Goal: Information Seeking & Learning: Learn about a topic

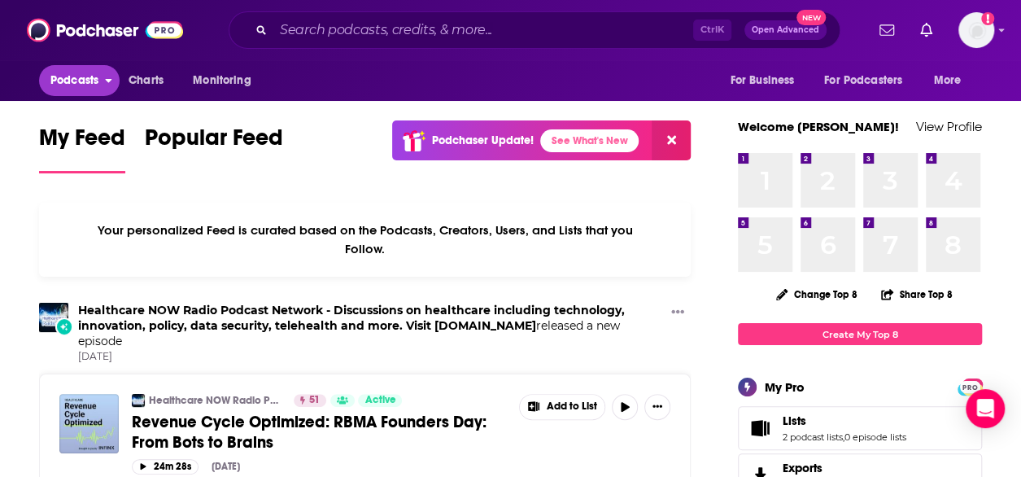
click at [77, 85] on span "Podcasts" at bounding box center [74, 80] width 48 height 23
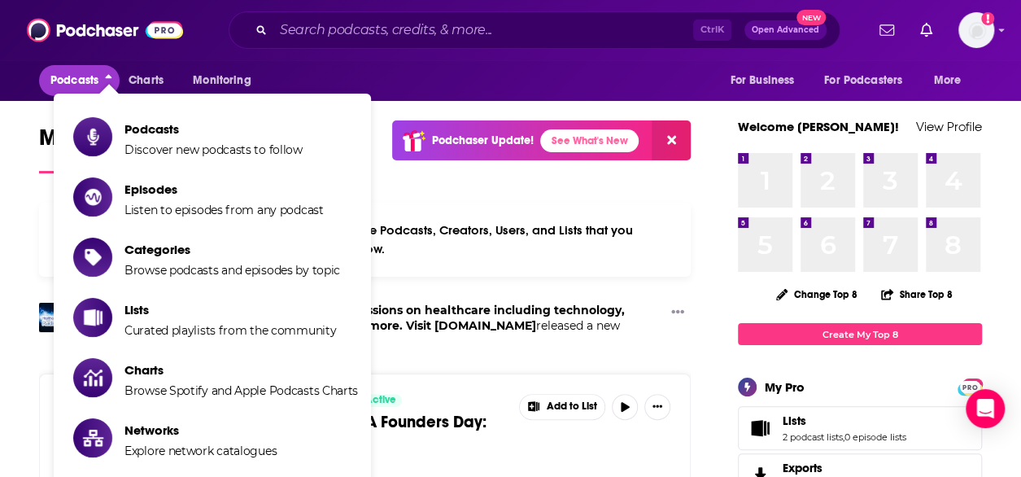
click at [77, 85] on span "Podcasts" at bounding box center [74, 80] width 48 height 23
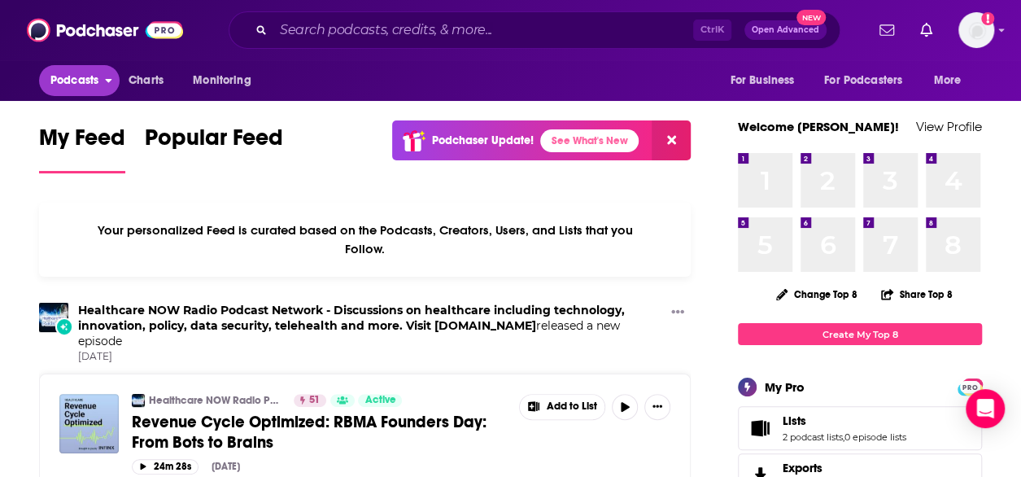
click at [84, 85] on span "Podcasts" at bounding box center [74, 80] width 48 height 23
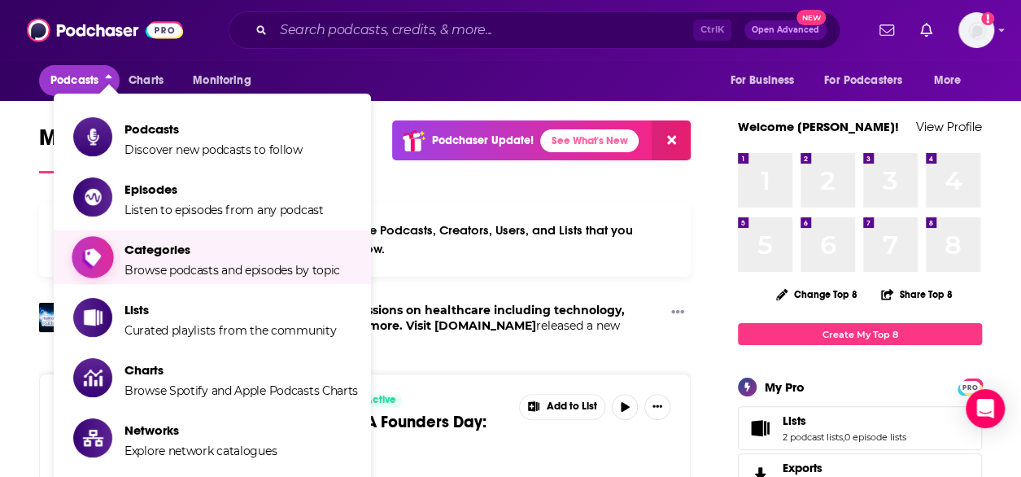
click at [168, 269] on span "Browse podcasts and episodes by topic" at bounding box center [232, 270] width 216 height 15
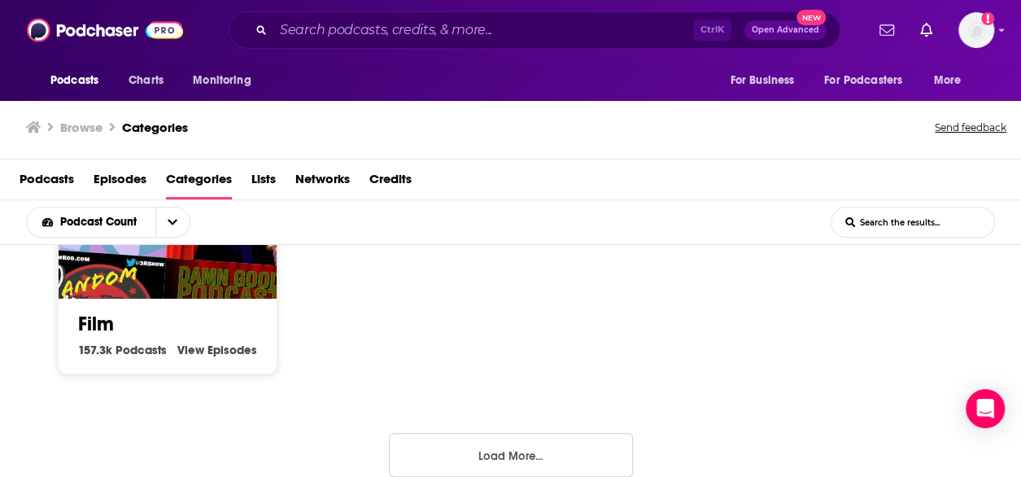
scroll to position [1268, 0]
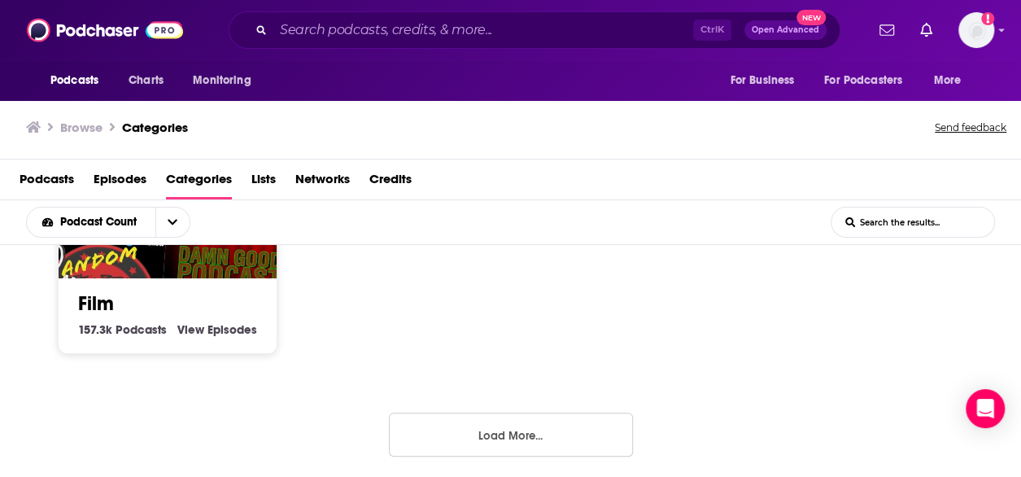
click at [508, 437] on button "Load More..." at bounding box center [511, 435] width 244 height 44
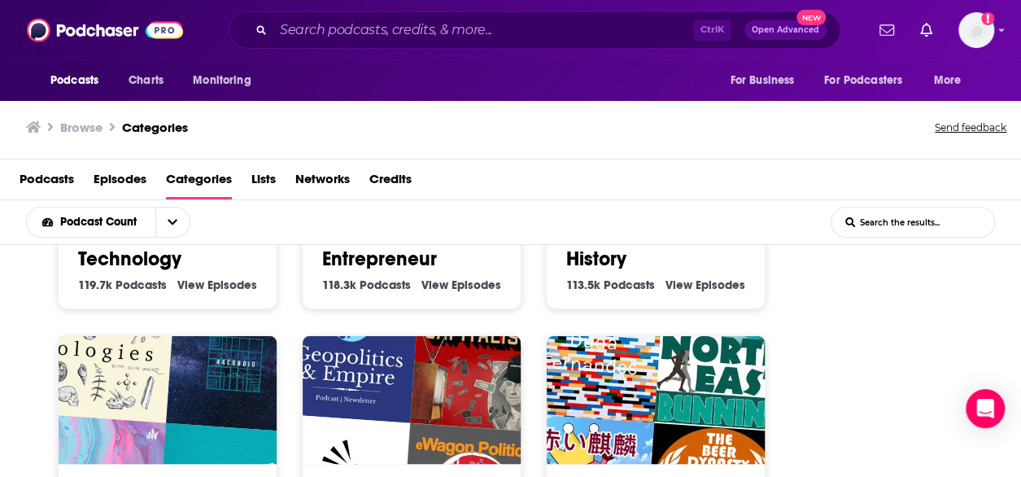
scroll to position [1696, 0]
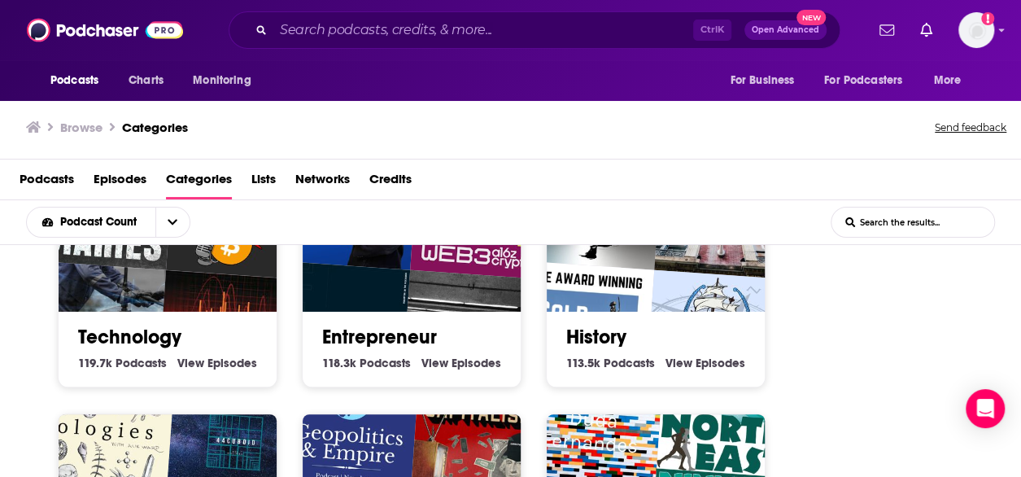
click at [98, 325] on link "Technology" at bounding box center [129, 337] width 103 height 24
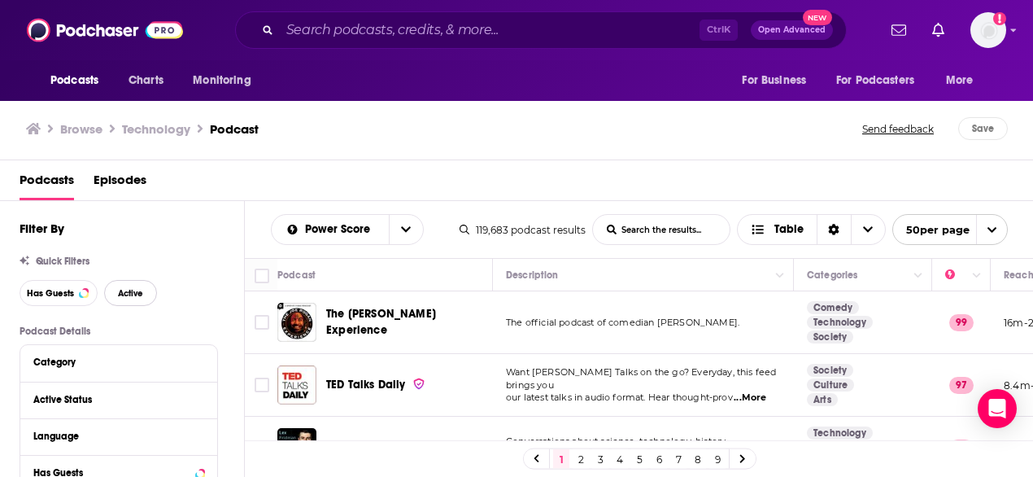
click at [139, 294] on span "Active" at bounding box center [130, 293] width 25 height 9
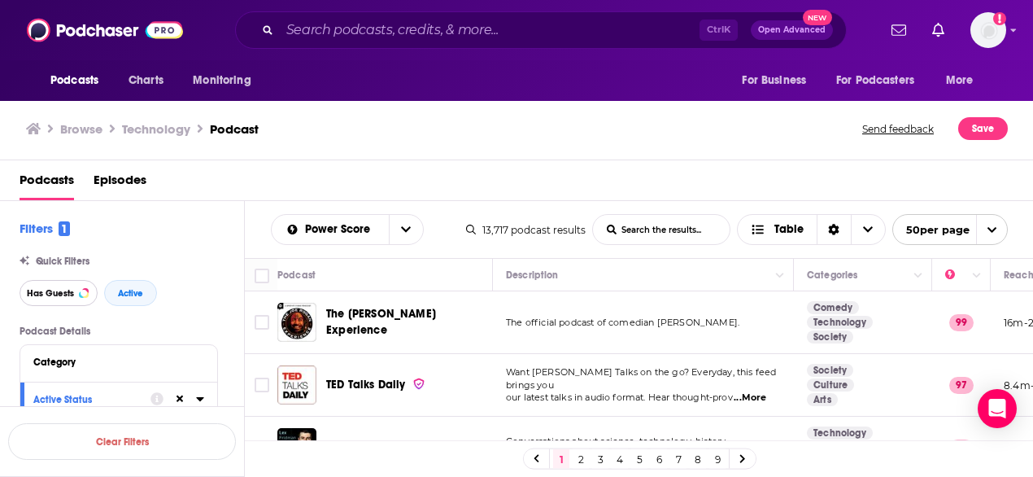
click at [60, 291] on span "Has Guests" at bounding box center [50, 293] width 47 height 9
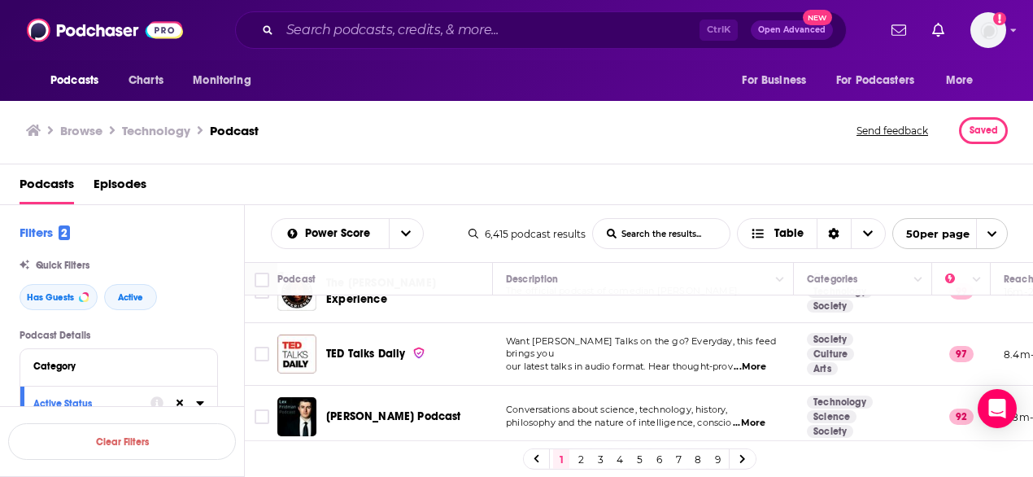
scroll to position [37, 0]
click at [753, 359] on span "...More" at bounding box center [750, 365] width 33 height 13
click at [533, 193] on div "Podcasts Episodes" at bounding box center [521, 187] width 1002 height 33
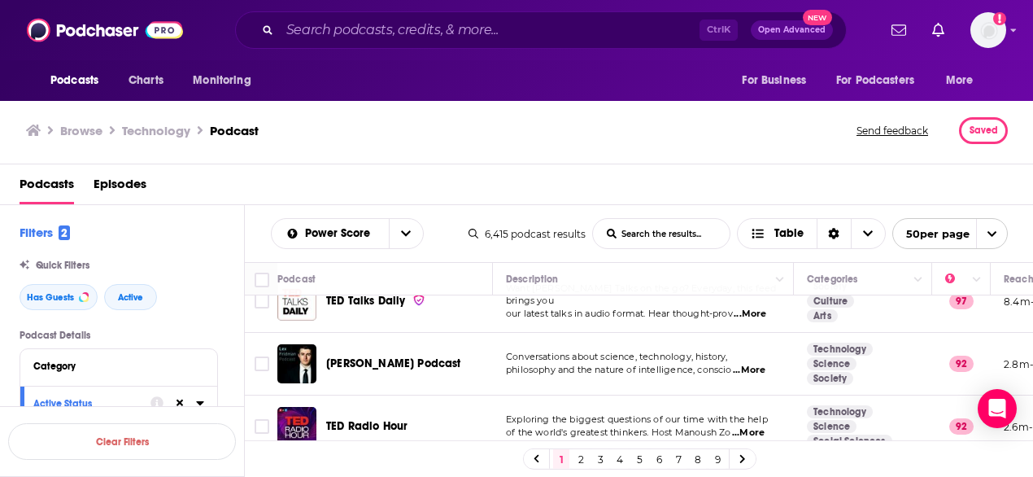
scroll to position [89, 0]
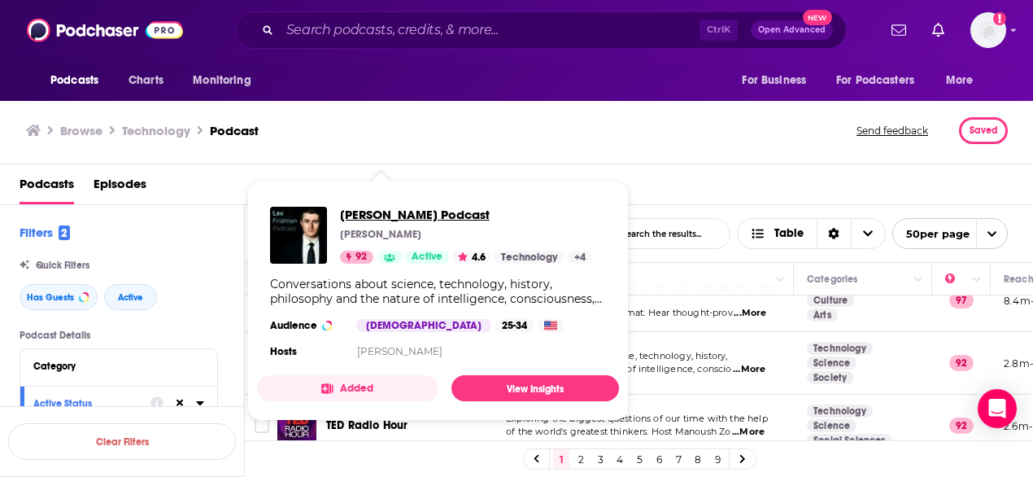
drag, startPoint x: 386, startPoint y: 359, endPoint x: 371, endPoint y: 216, distance: 144.0
click at [371, 216] on span "[PERSON_NAME] Podcast" at bounding box center [466, 214] width 252 height 15
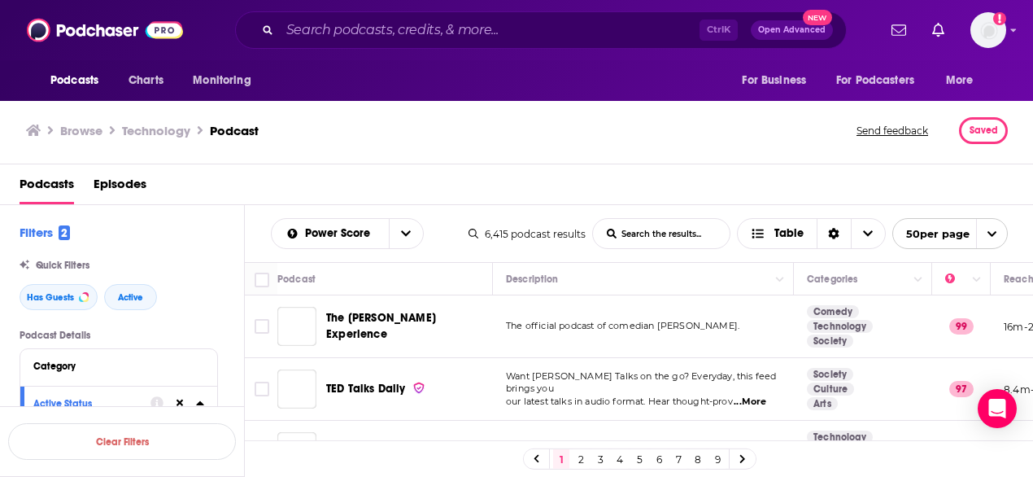
scroll to position [77, 0]
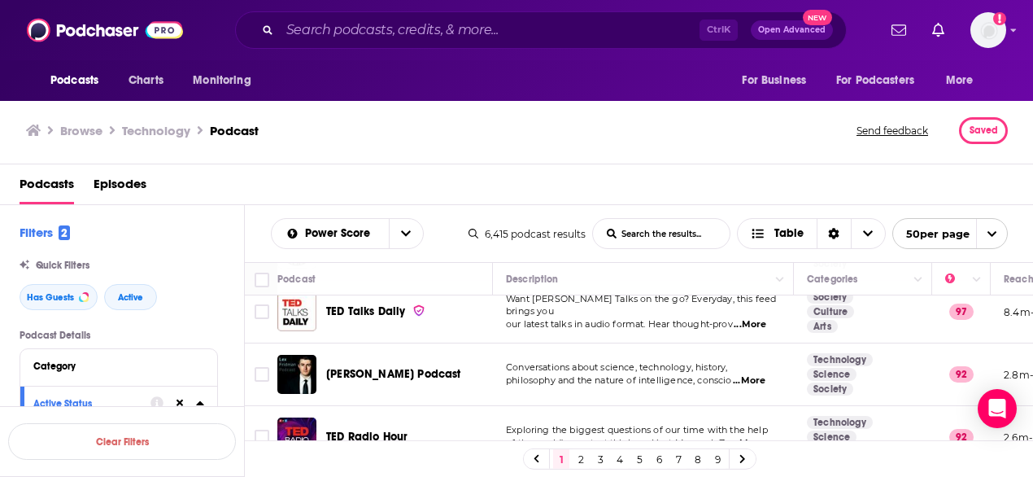
drag, startPoint x: 21, startPoint y: 0, endPoint x: 560, endPoint y: 377, distance: 657.3
click at [560, 377] on span "philosophy and the nature of intelligence, conscio" at bounding box center [619, 379] width 226 height 11
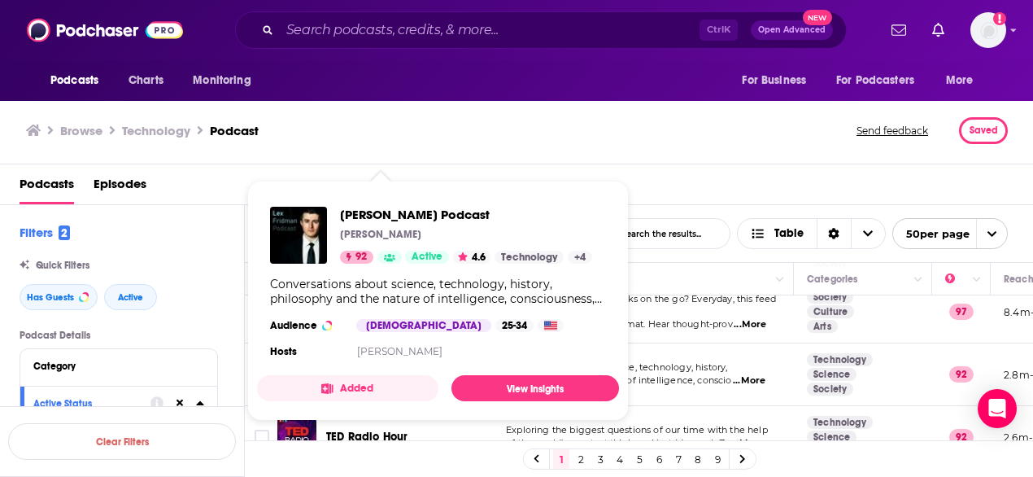
drag, startPoint x: 417, startPoint y: 370, endPoint x: 759, endPoint y: 181, distance: 390.4
click at [759, 181] on div "Podcasts Episodes" at bounding box center [521, 187] width 1002 height 33
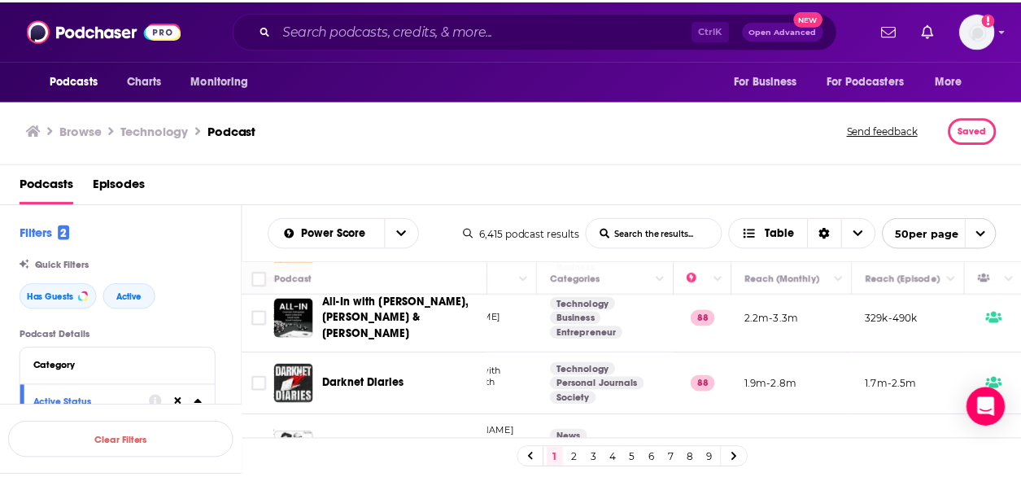
scroll to position [324, 252]
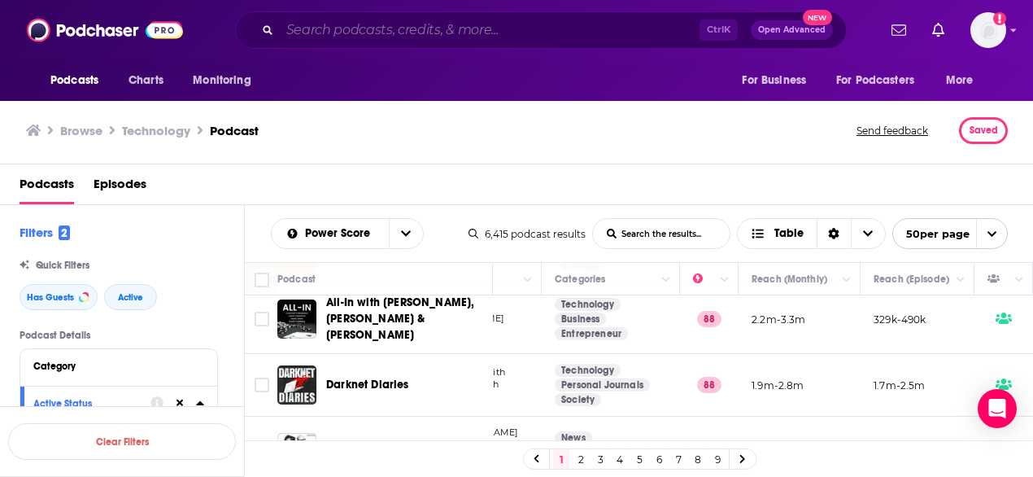
click at [413, 29] on input "Search podcasts, credits, & more..." at bounding box center [490, 30] width 420 height 26
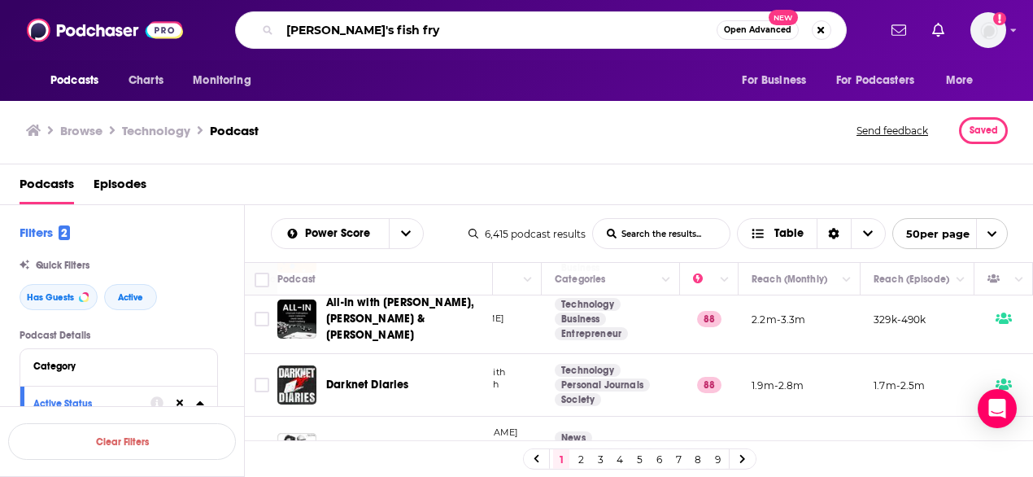
type input "amelia's fish fry"
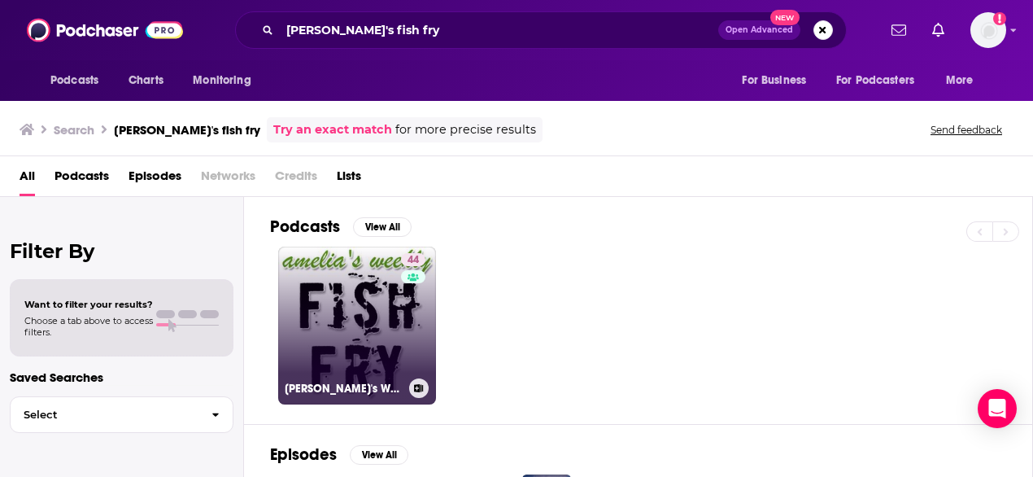
click at [333, 299] on link "44 Amelia's Weekly Fish Fry" at bounding box center [357, 326] width 158 height 158
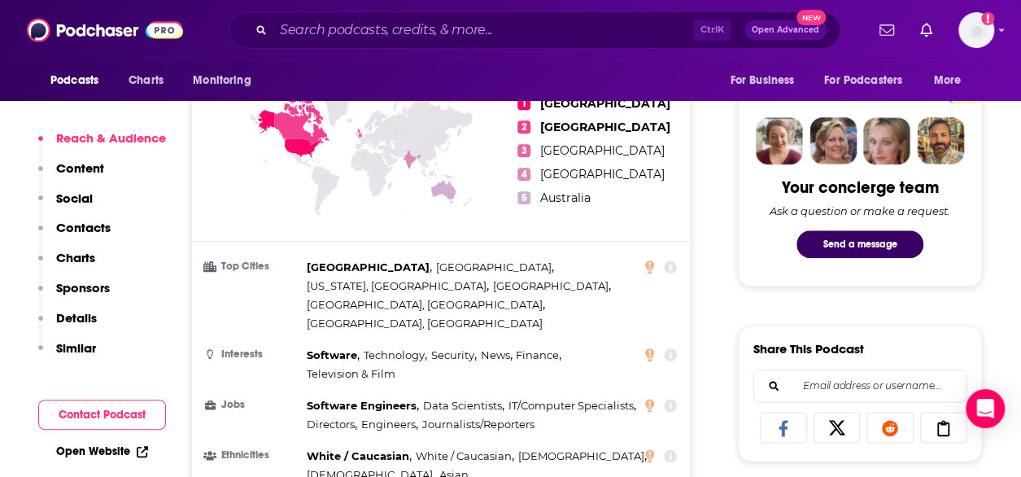
scroll to position [877, 0]
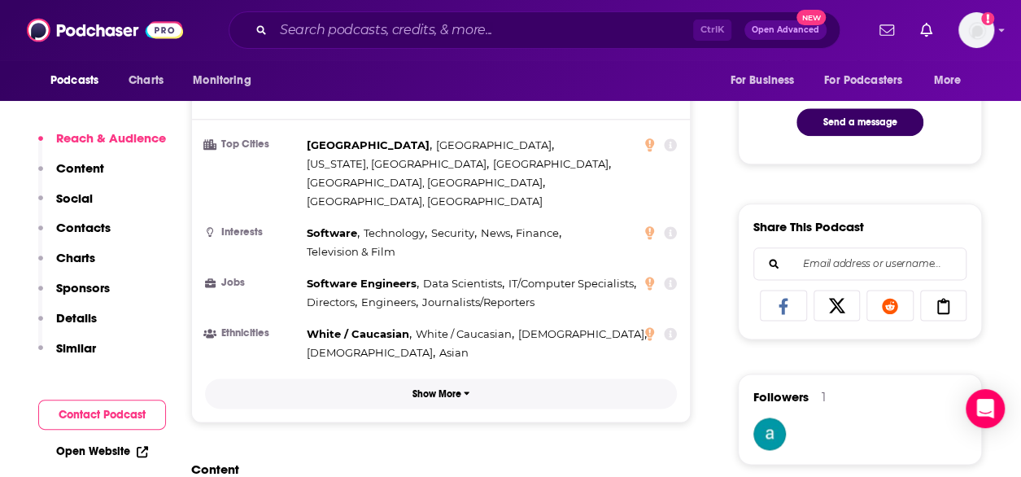
click at [436, 388] on p "Show More" at bounding box center [437, 393] width 49 height 11
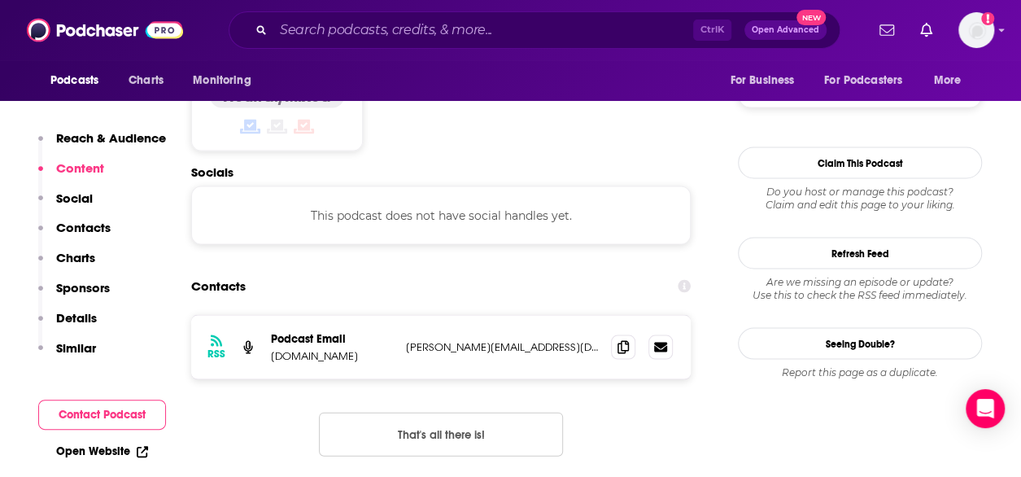
scroll to position [0, 0]
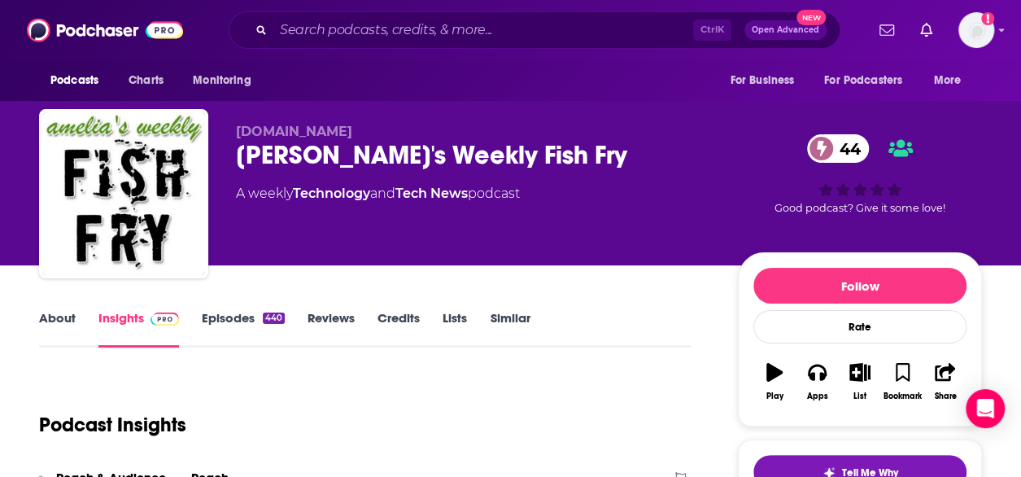
click at [56, 329] on link "About" at bounding box center [57, 328] width 37 height 37
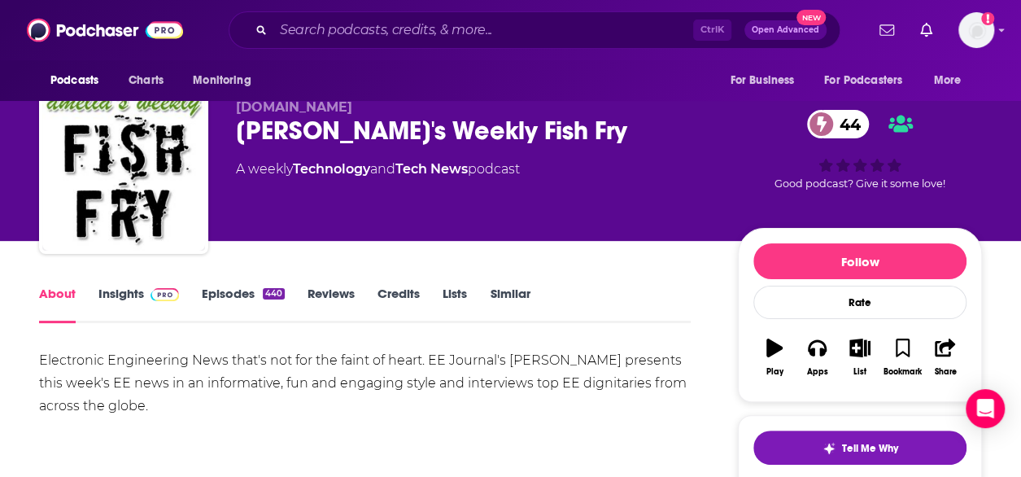
scroll to position [25, 0]
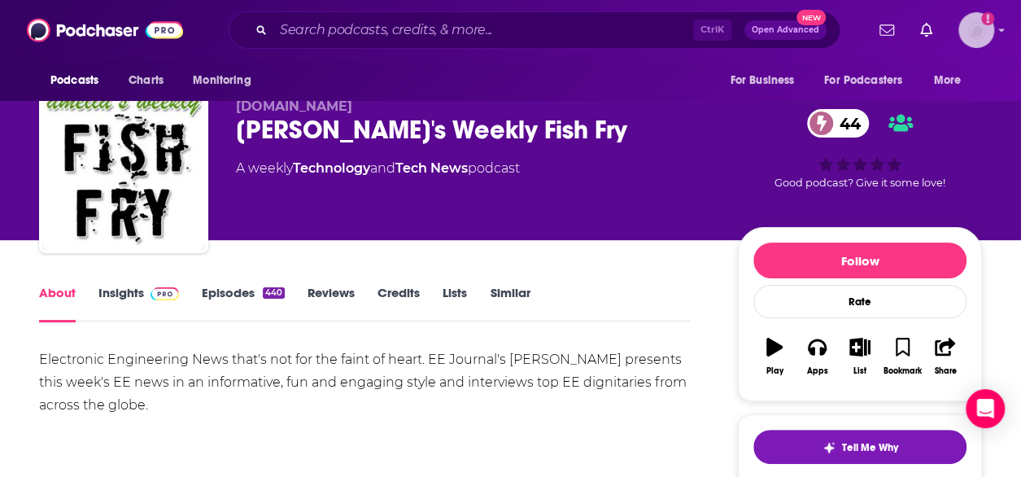
click at [985, 28] on img "Logged in as aridings" at bounding box center [977, 30] width 36 height 36
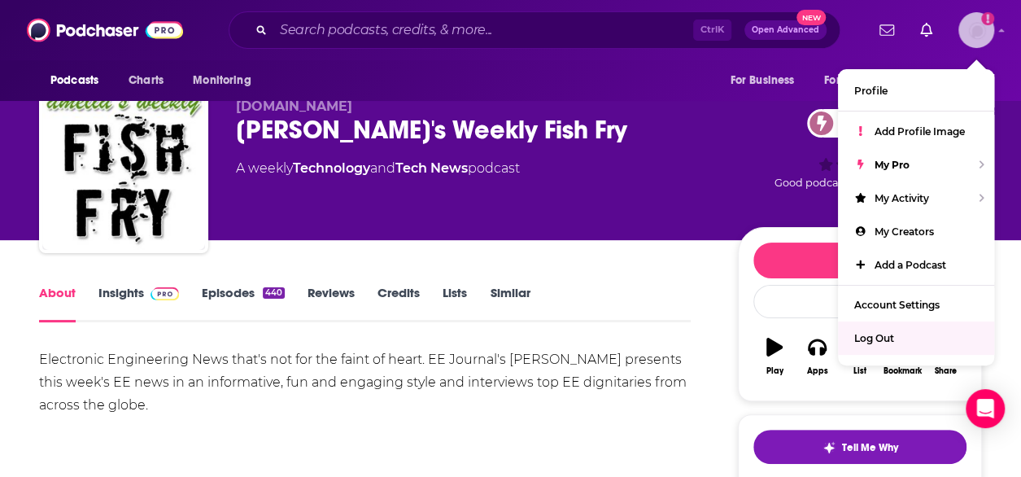
click at [902, 338] on div "Log Out" at bounding box center [916, 337] width 156 height 33
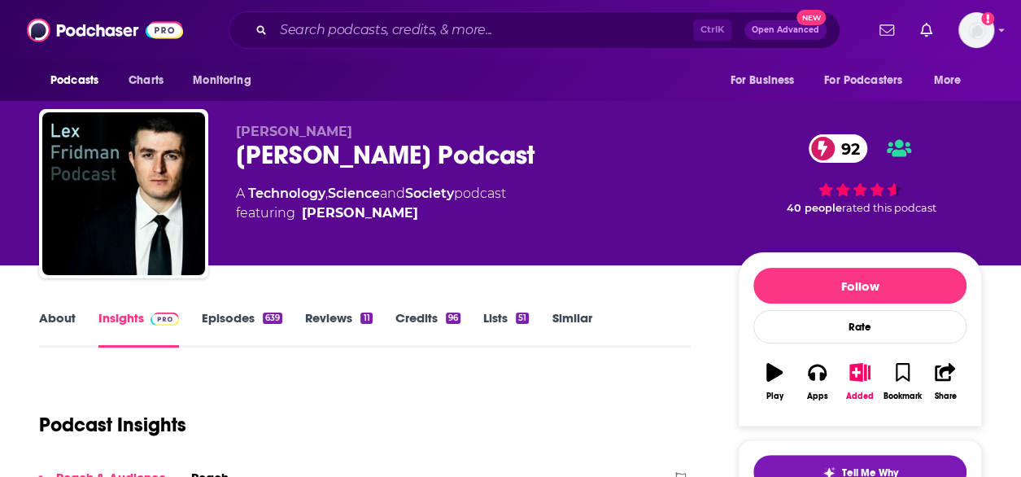
click at [47, 320] on link "About" at bounding box center [57, 328] width 37 height 37
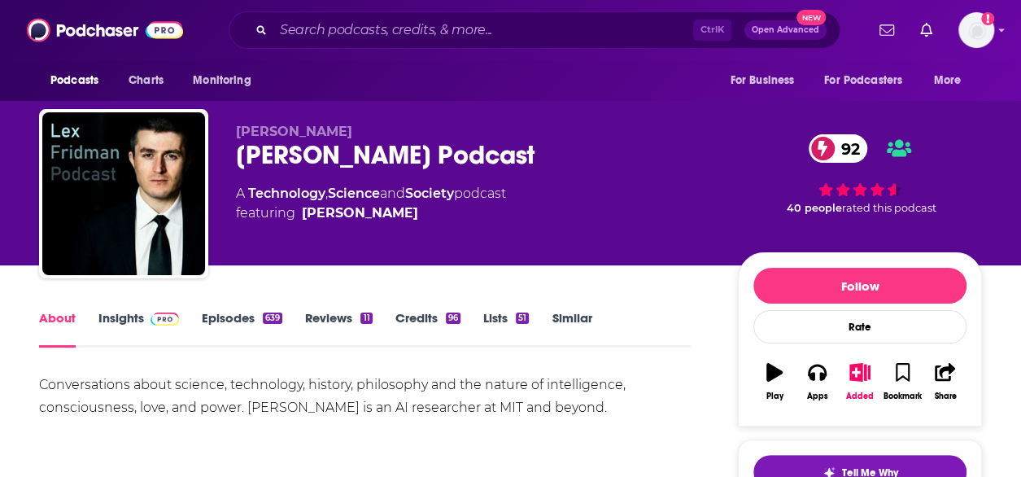
scroll to position [105, 0]
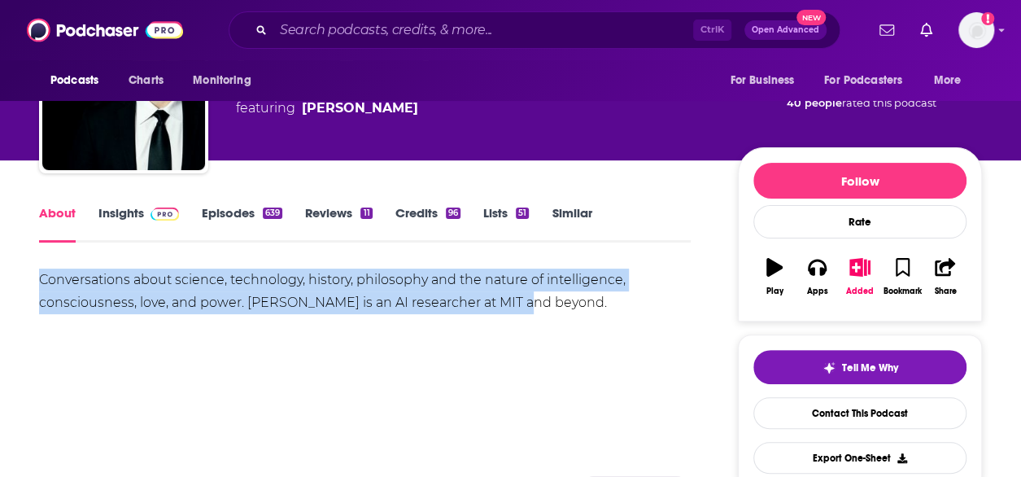
drag, startPoint x: 550, startPoint y: 308, endPoint x: 36, endPoint y: 282, distance: 514.9
click at [254, 295] on div "Conversations about science, technology, history, philosophy and the nature of …" at bounding box center [365, 292] width 652 height 46
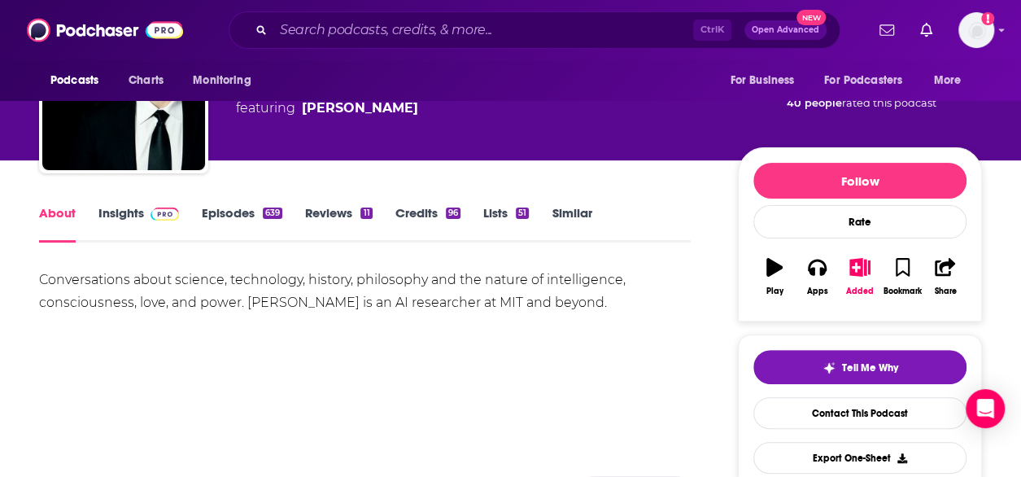
click at [145, 217] on span at bounding box center [161, 212] width 35 height 15
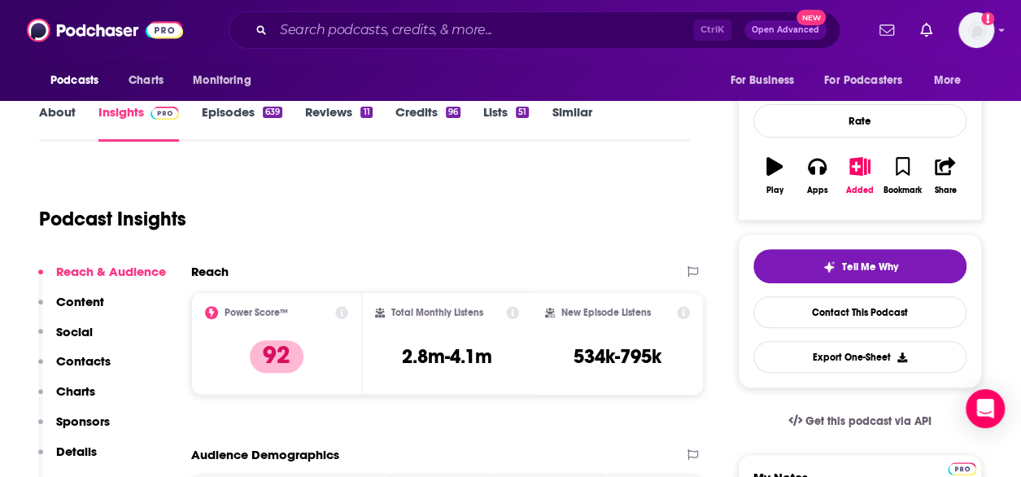
scroll to position [207, 0]
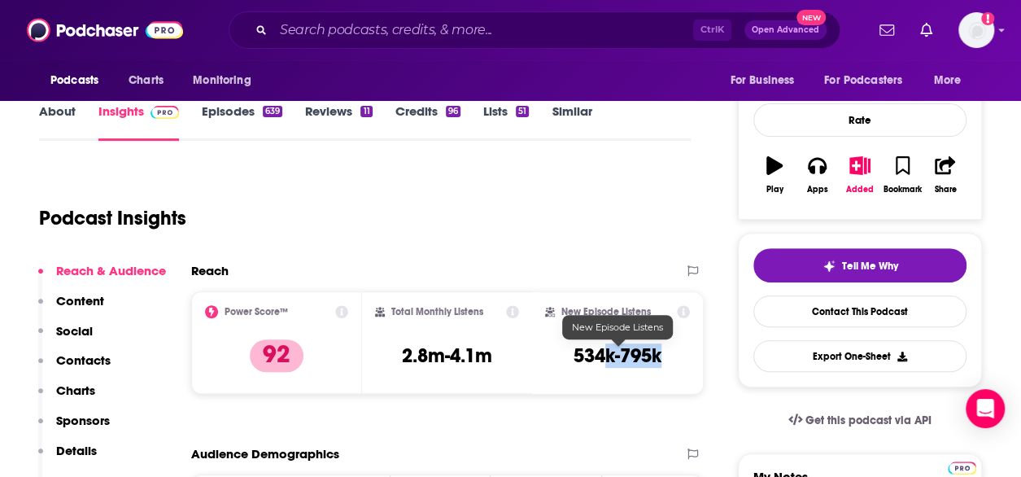
drag, startPoint x: 666, startPoint y: 359, endPoint x: 605, endPoint y: 361, distance: 61.1
click at [605, 361] on div "New Episode Listens 534k-795k" at bounding box center [617, 342] width 145 height 75
drag, startPoint x: 605, startPoint y: 361, endPoint x: 523, endPoint y: 256, distance: 132.8
click at [523, 256] on div "Podcast Insights" at bounding box center [365, 215] width 652 height 96
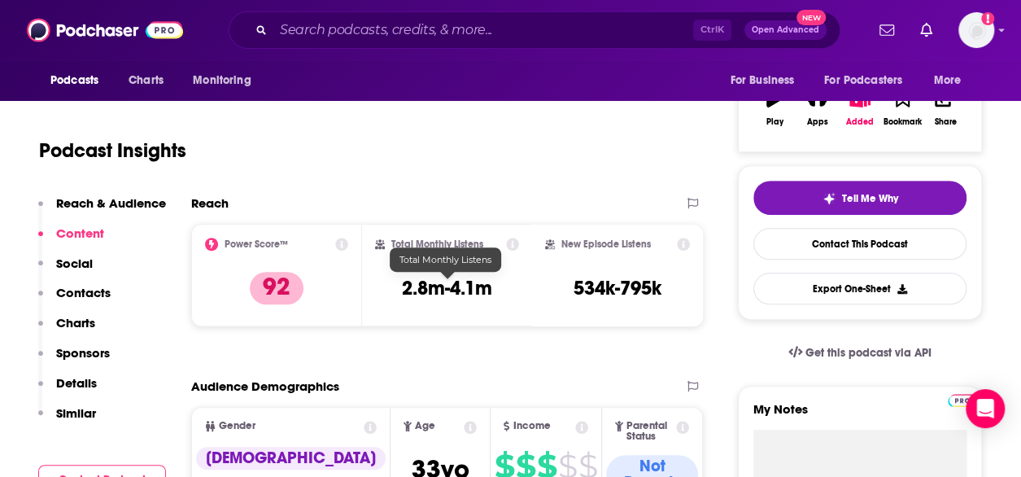
scroll to position [0, 0]
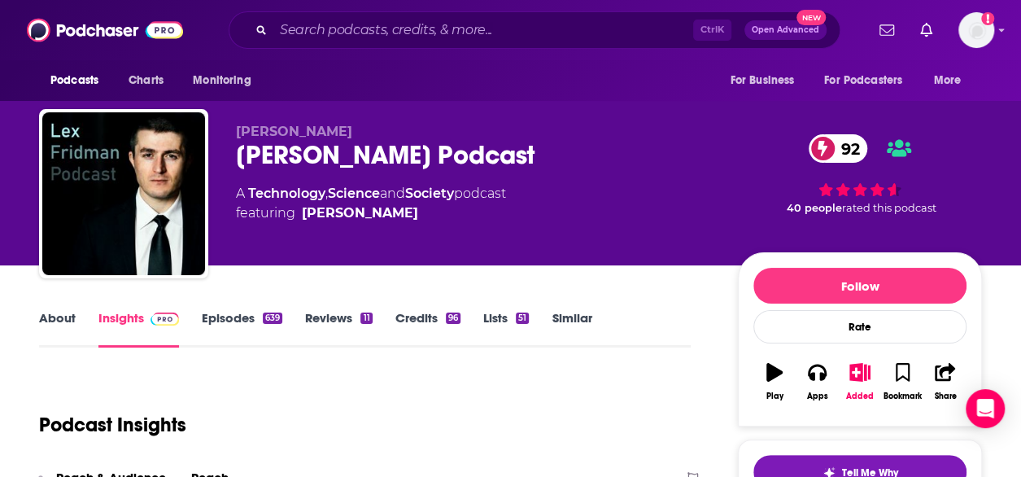
click at [229, 315] on link "Episodes 639" at bounding box center [242, 328] width 81 height 37
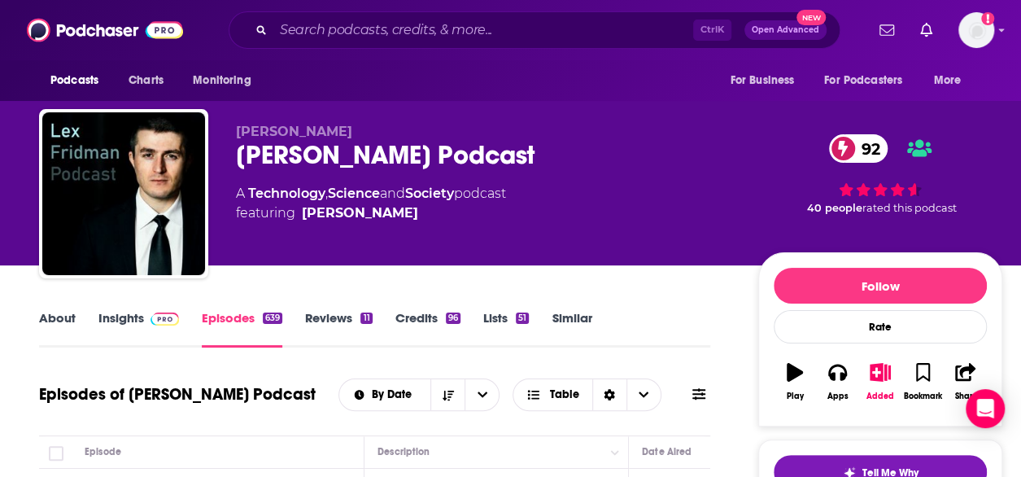
scroll to position [138, 0]
